Goal: Navigation & Orientation: Understand site structure

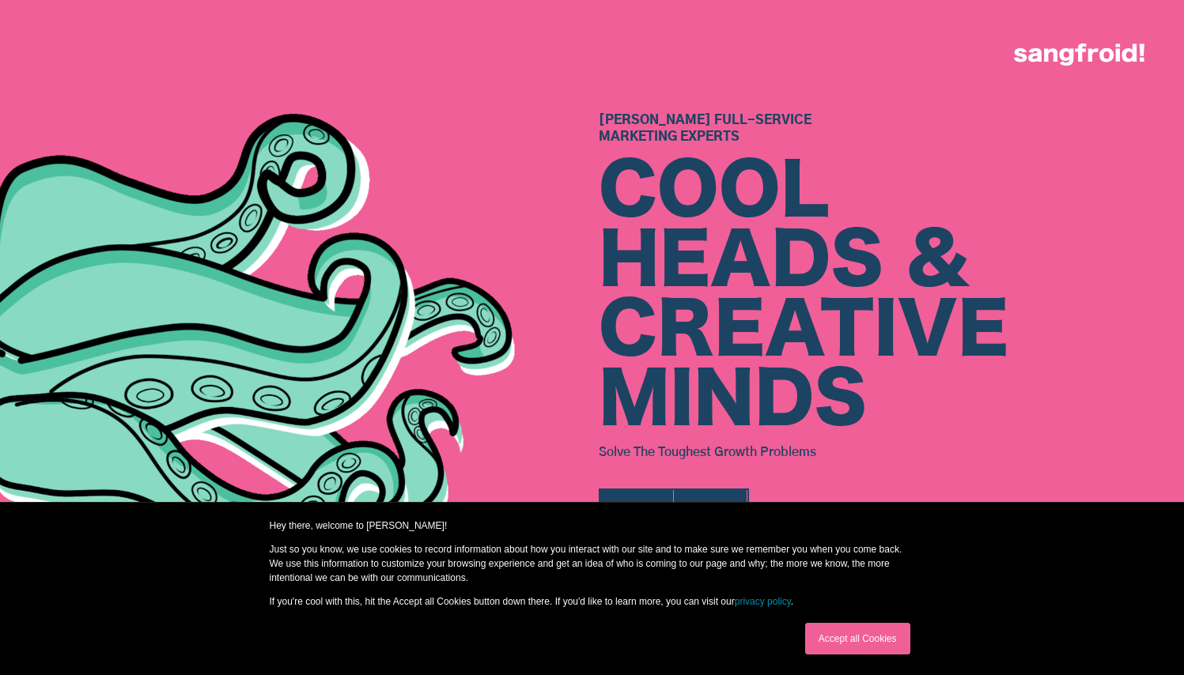
click at [878, 651] on link "Accept all Cookies" at bounding box center [857, 639] width 105 height 32
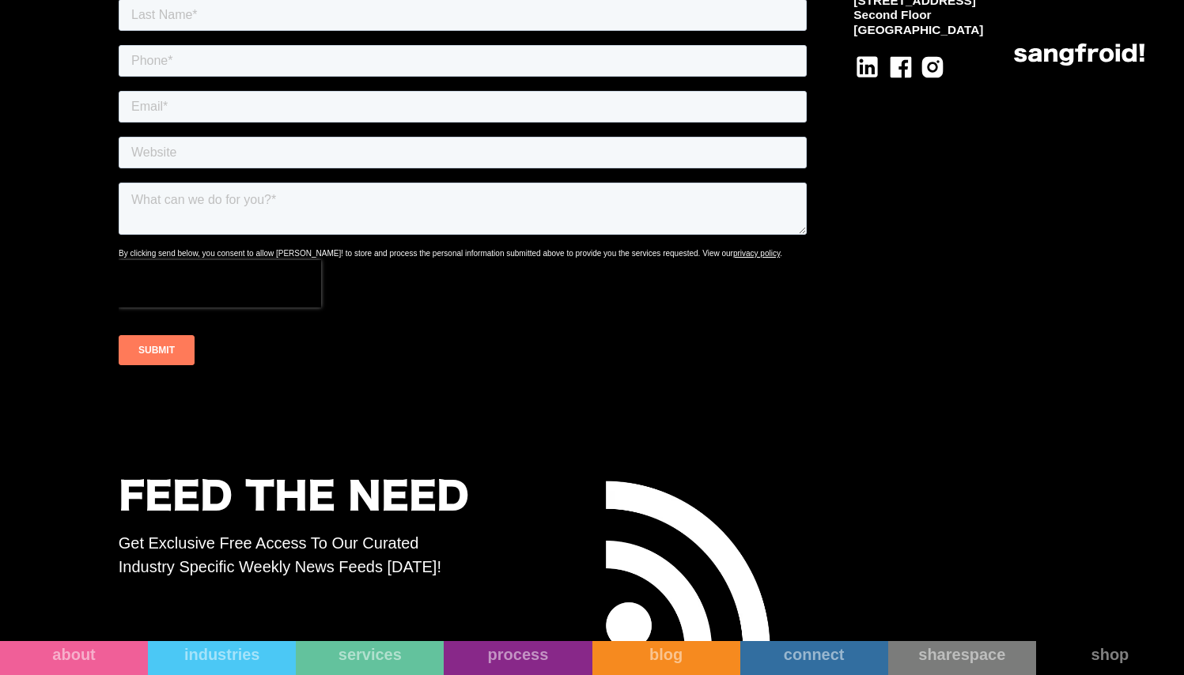
scroll to position [8501, 0]
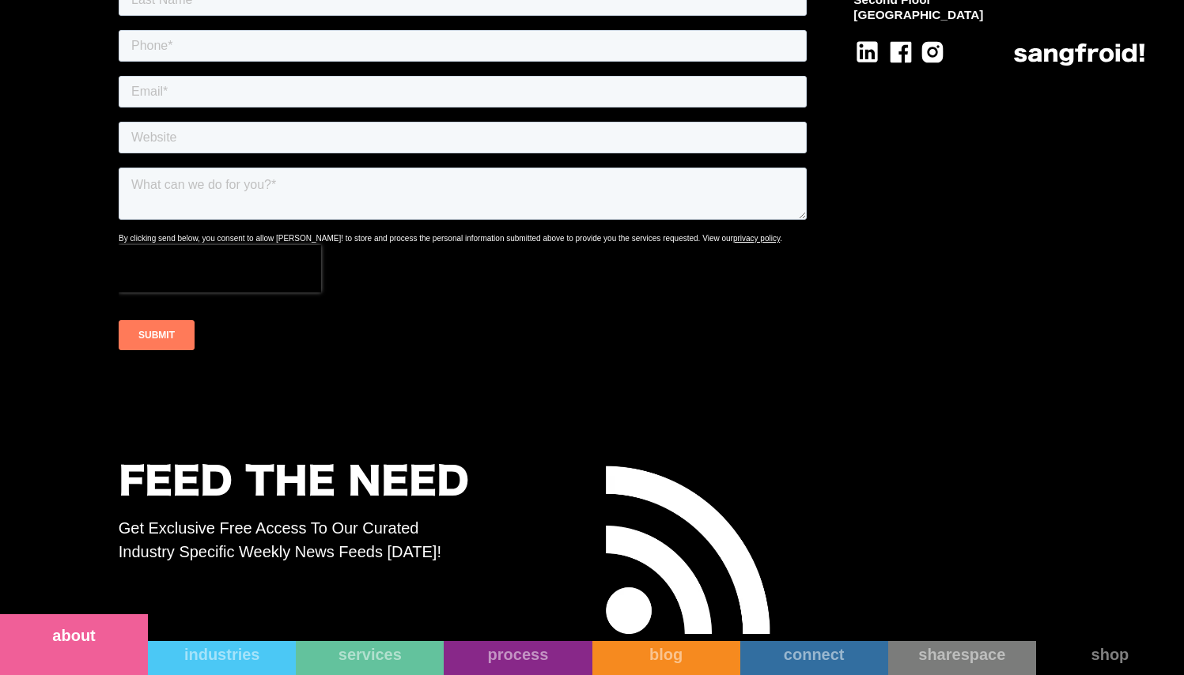
click at [129, 654] on link "about" at bounding box center [74, 644] width 148 height 61
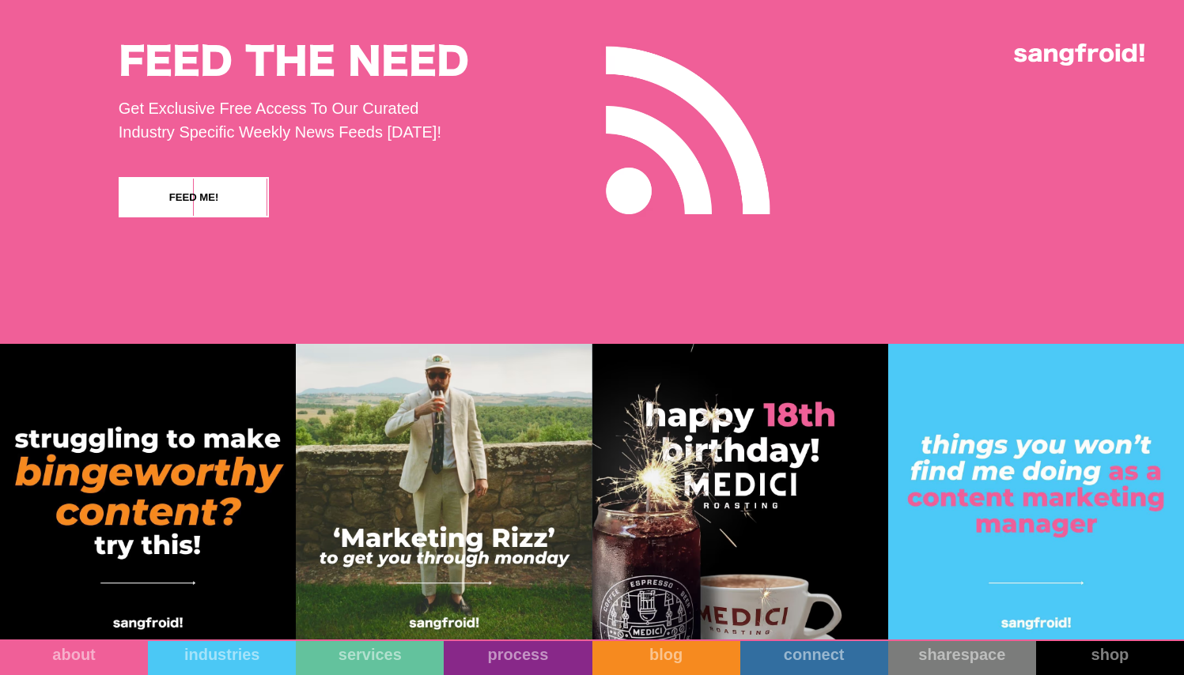
scroll to position [14799, 12]
click at [1094, 656] on link "shop" at bounding box center [1110, 644] width 148 height 61
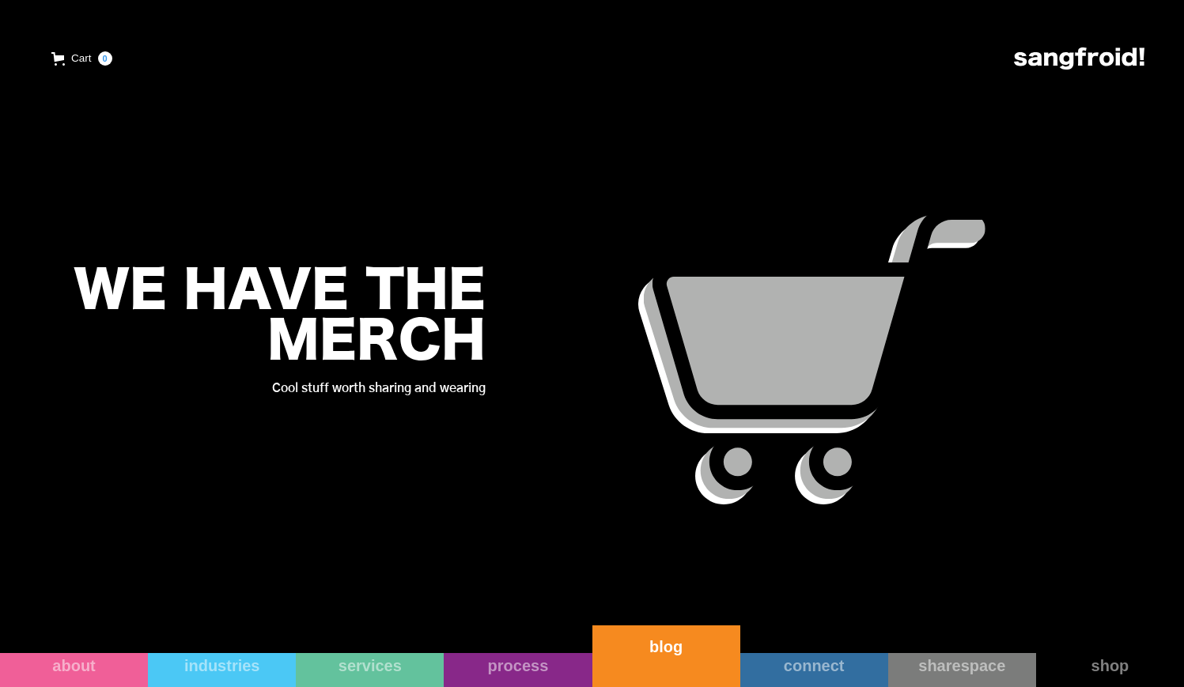
click at [674, 673] on link "blog" at bounding box center [666, 656] width 148 height 62
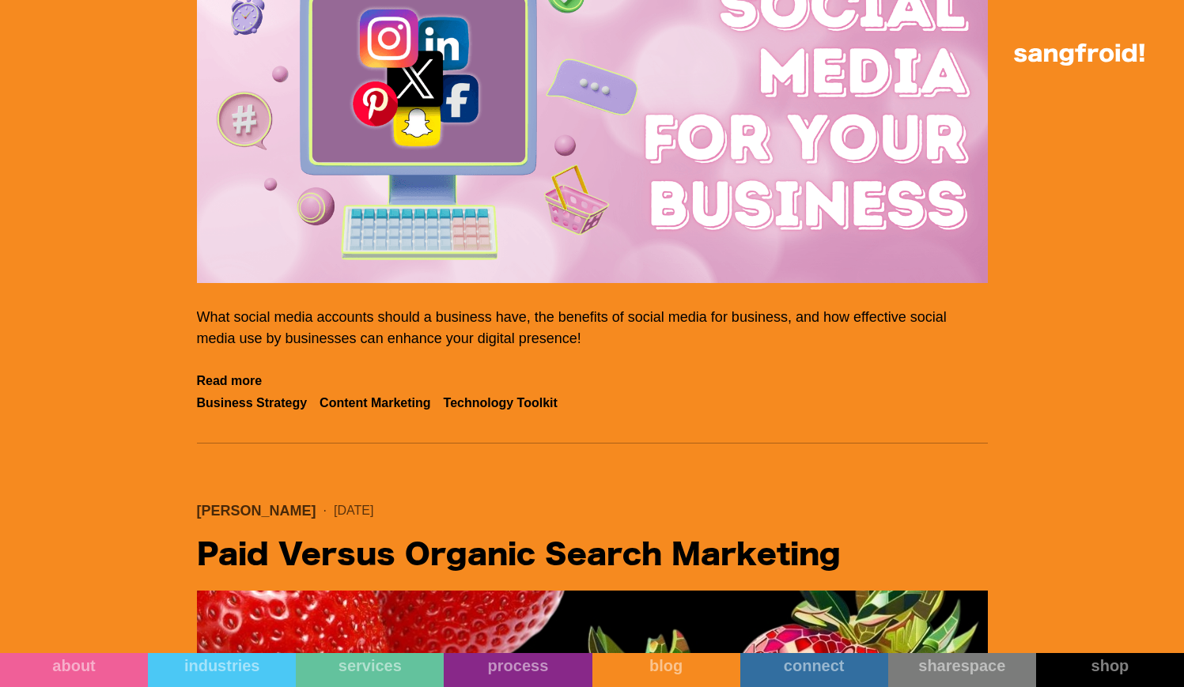
scroll to position [5135, 0]
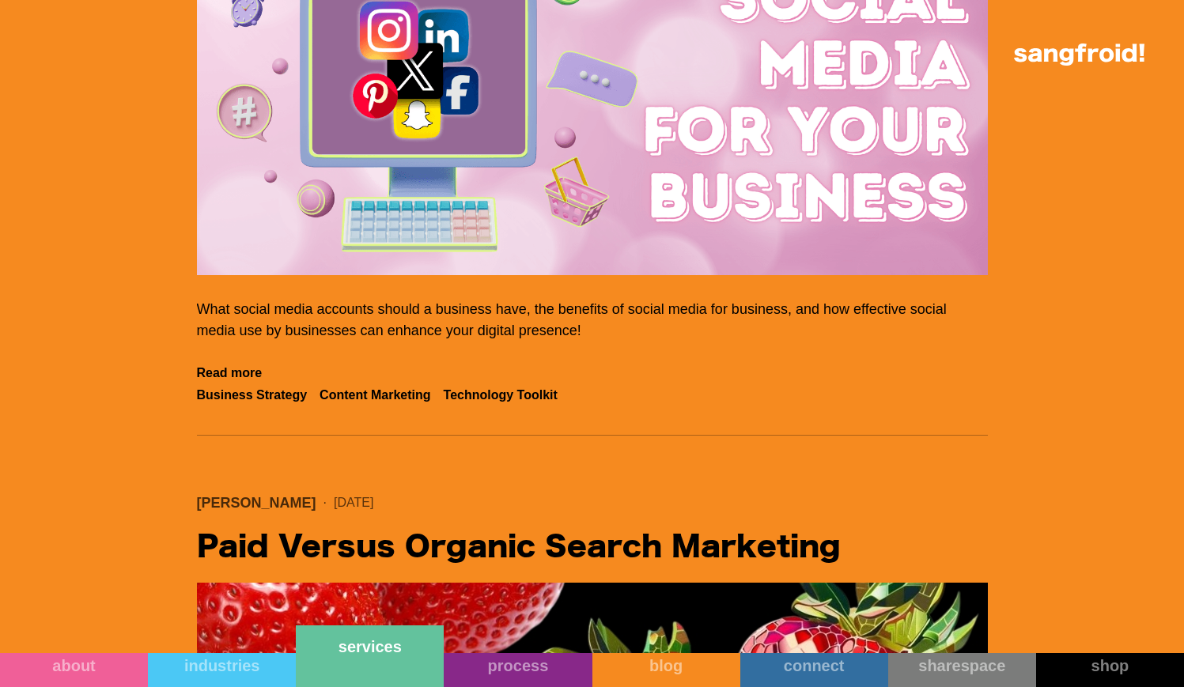
click at [407, 663] on link "services" at bounding box center [370, 656] width 148 height 62
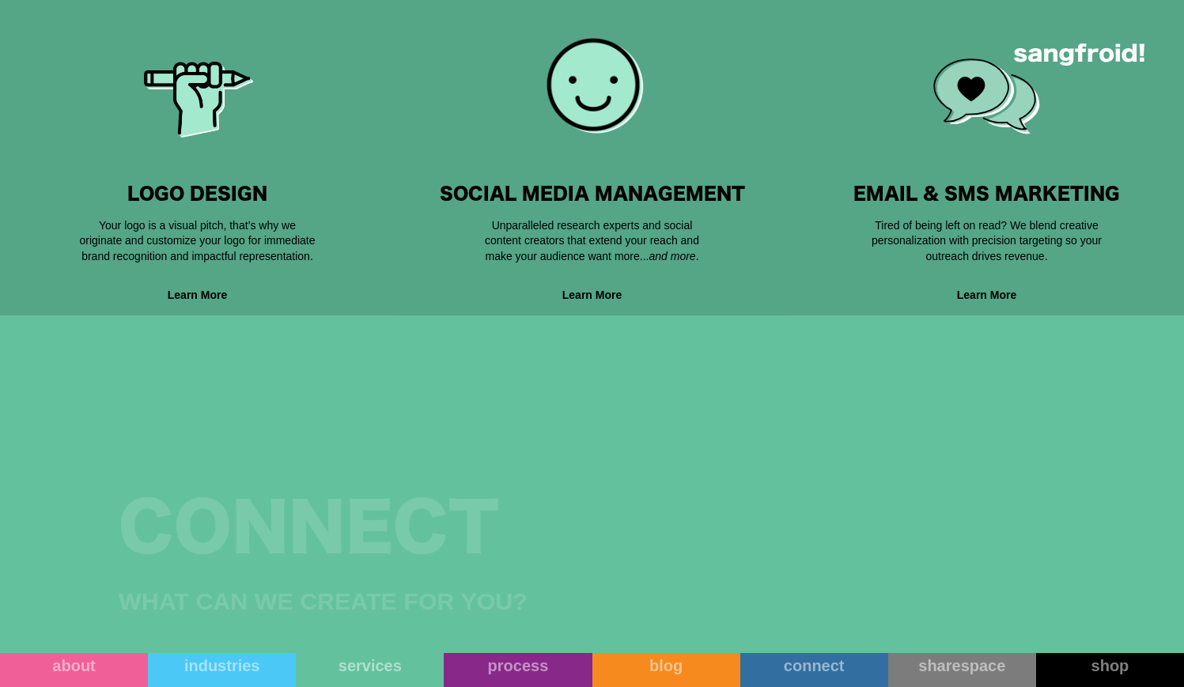
scroll to position [1333, 0]
